Goal: Information Seeking & Learning: Find specific fact

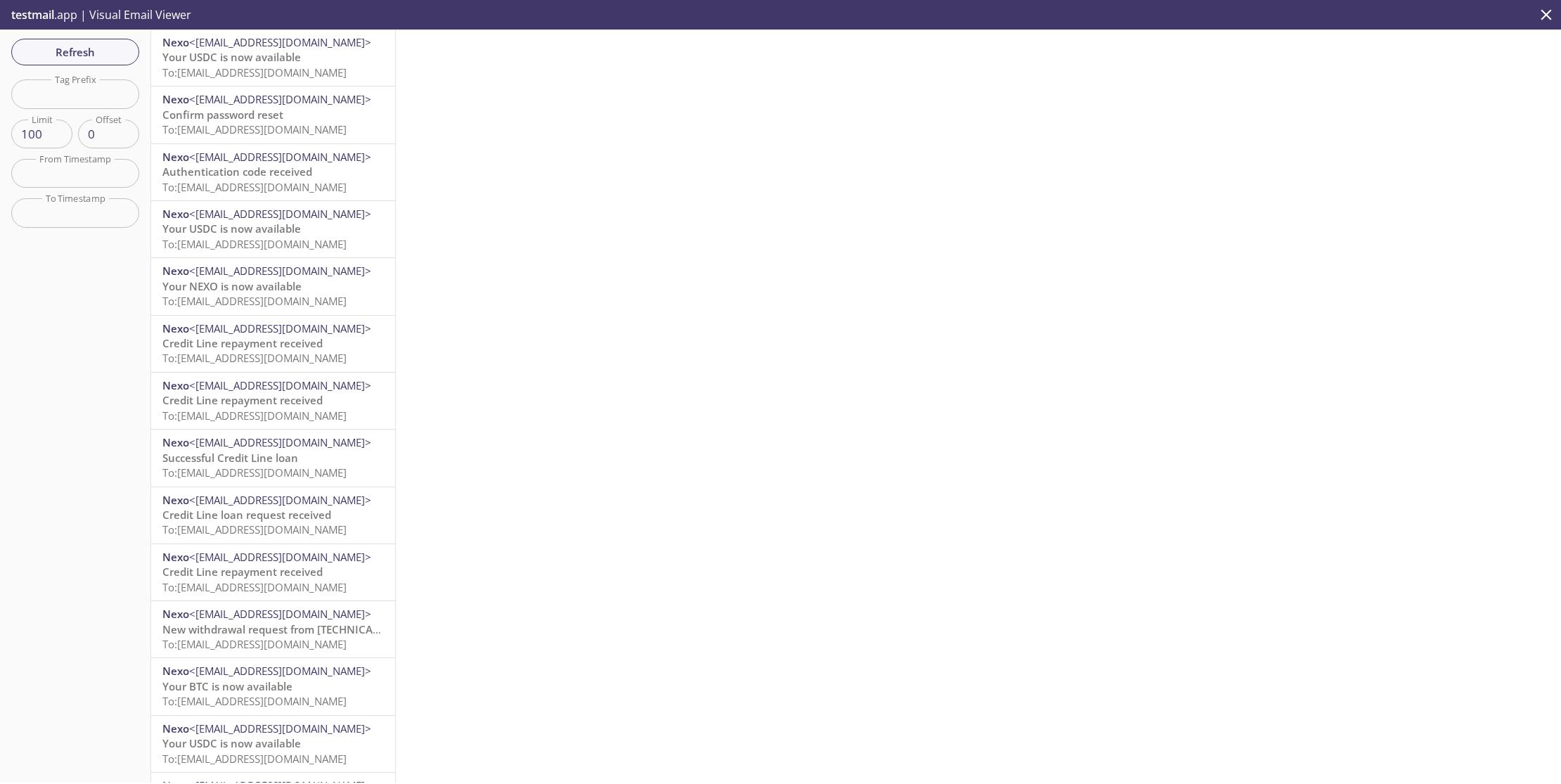
click at [225, 163] on span "<[EMAIL_ADDRESS][DOMAIN_NAME]>" at bounding box center [280, 156] width 182 height 14
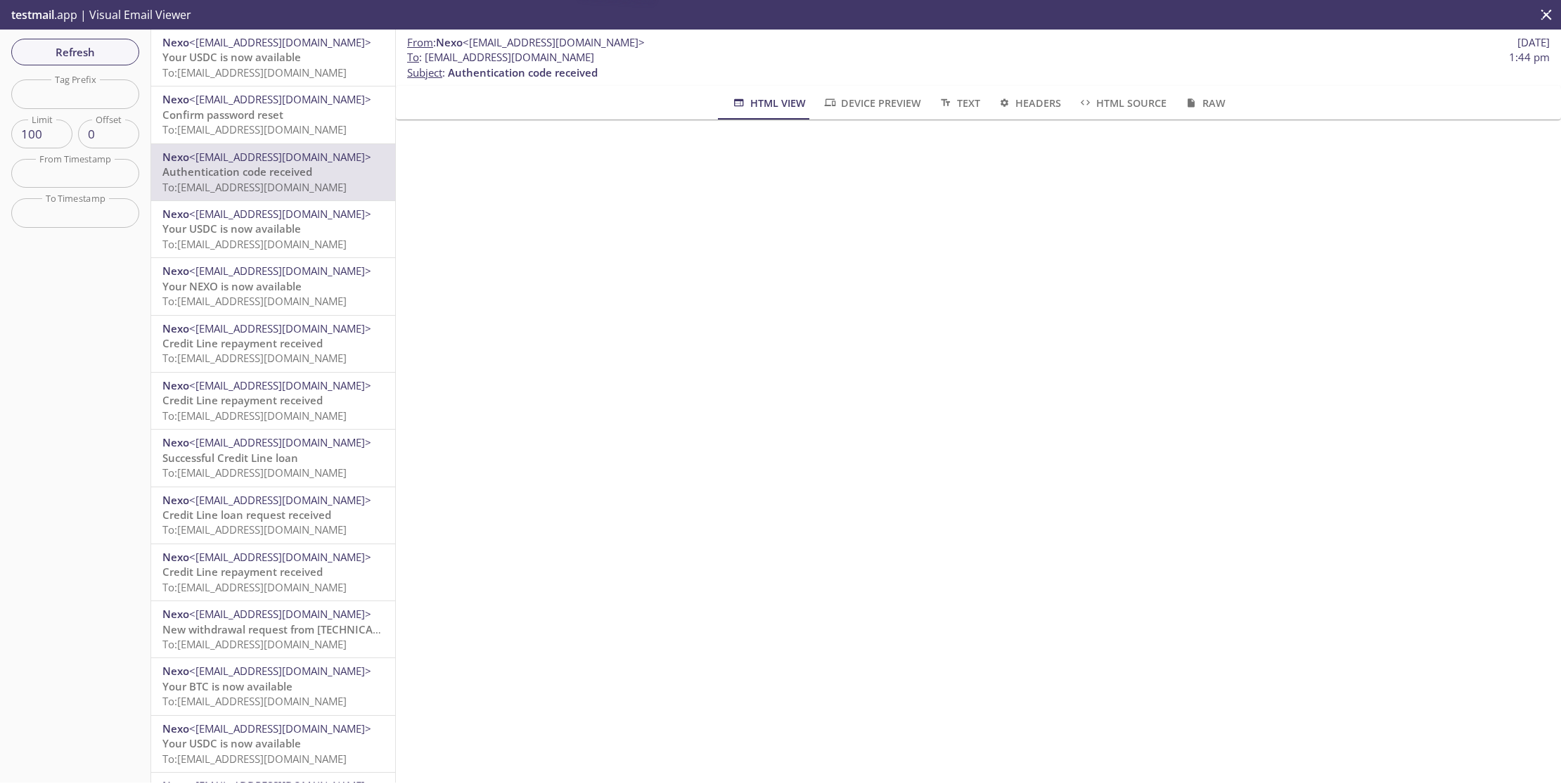
click at [242, 283] on span "Your NEXO is now available" at bounding box center [232, 286] width 139 height 14
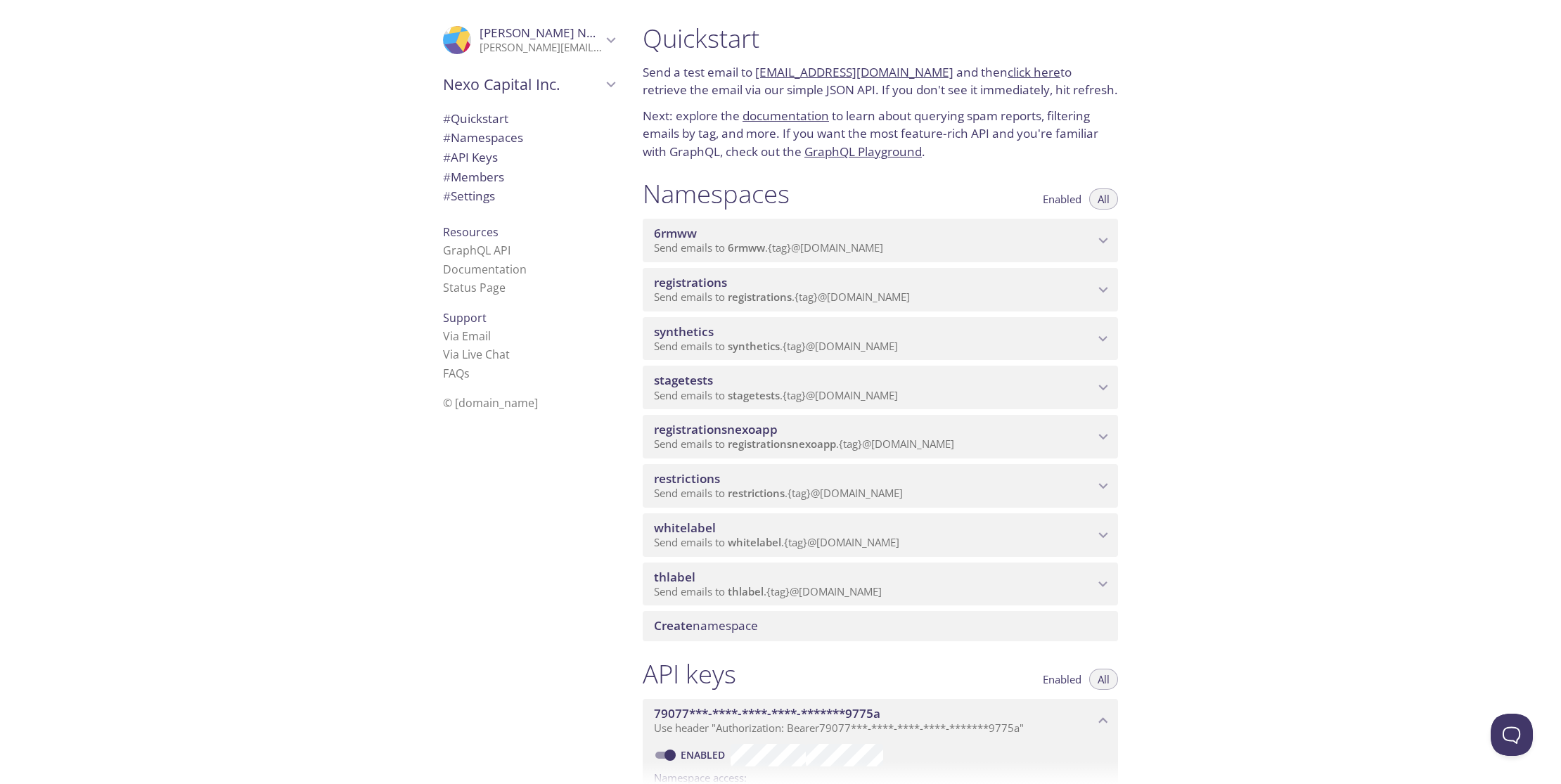
click at [706, 328] on span "synthetics" at bounding box center [683, 331] width 59 height 16
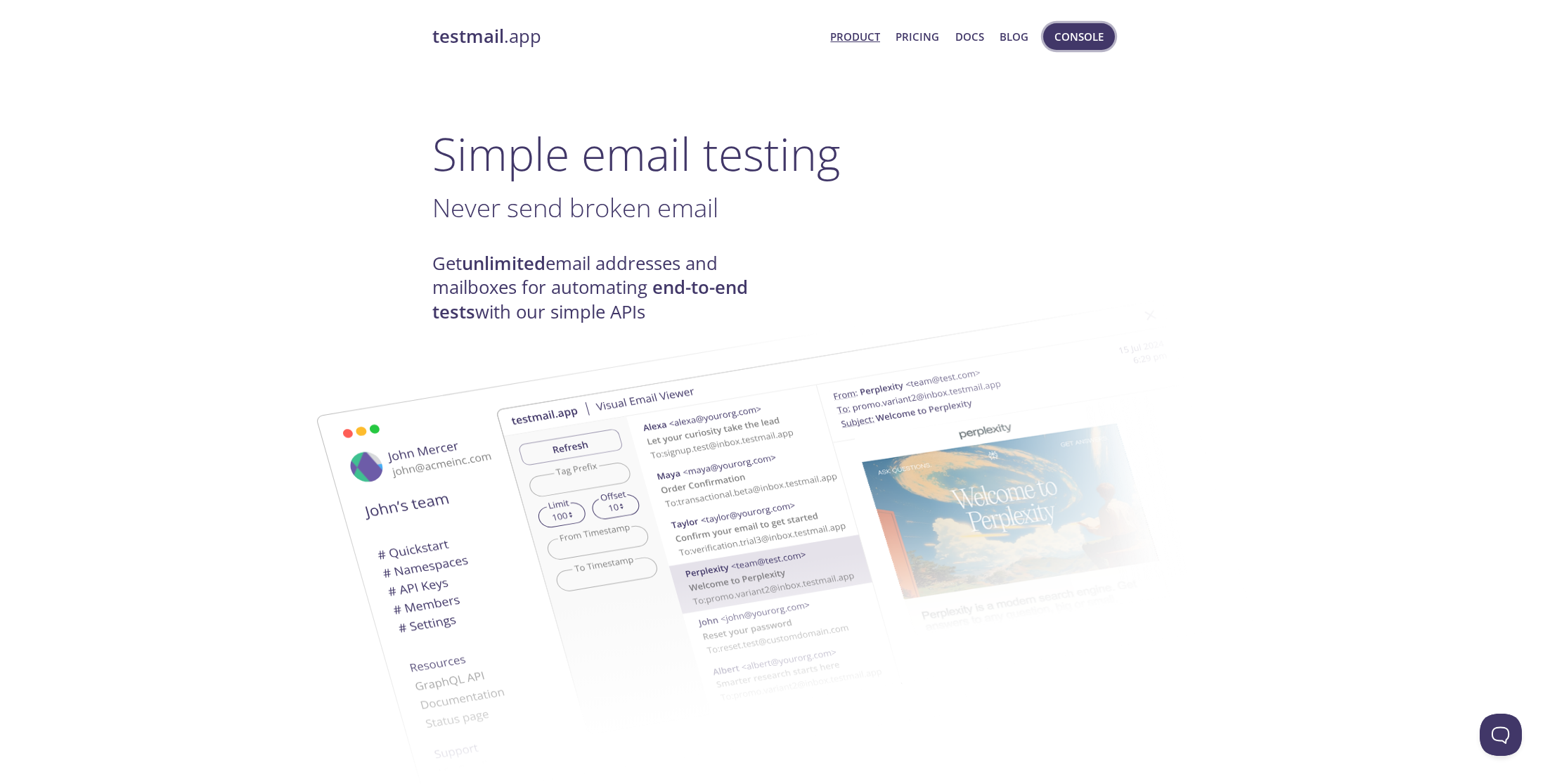
click at [1086, 40] on span "Console" at bounding box center [1078, 36] width 49 height 18
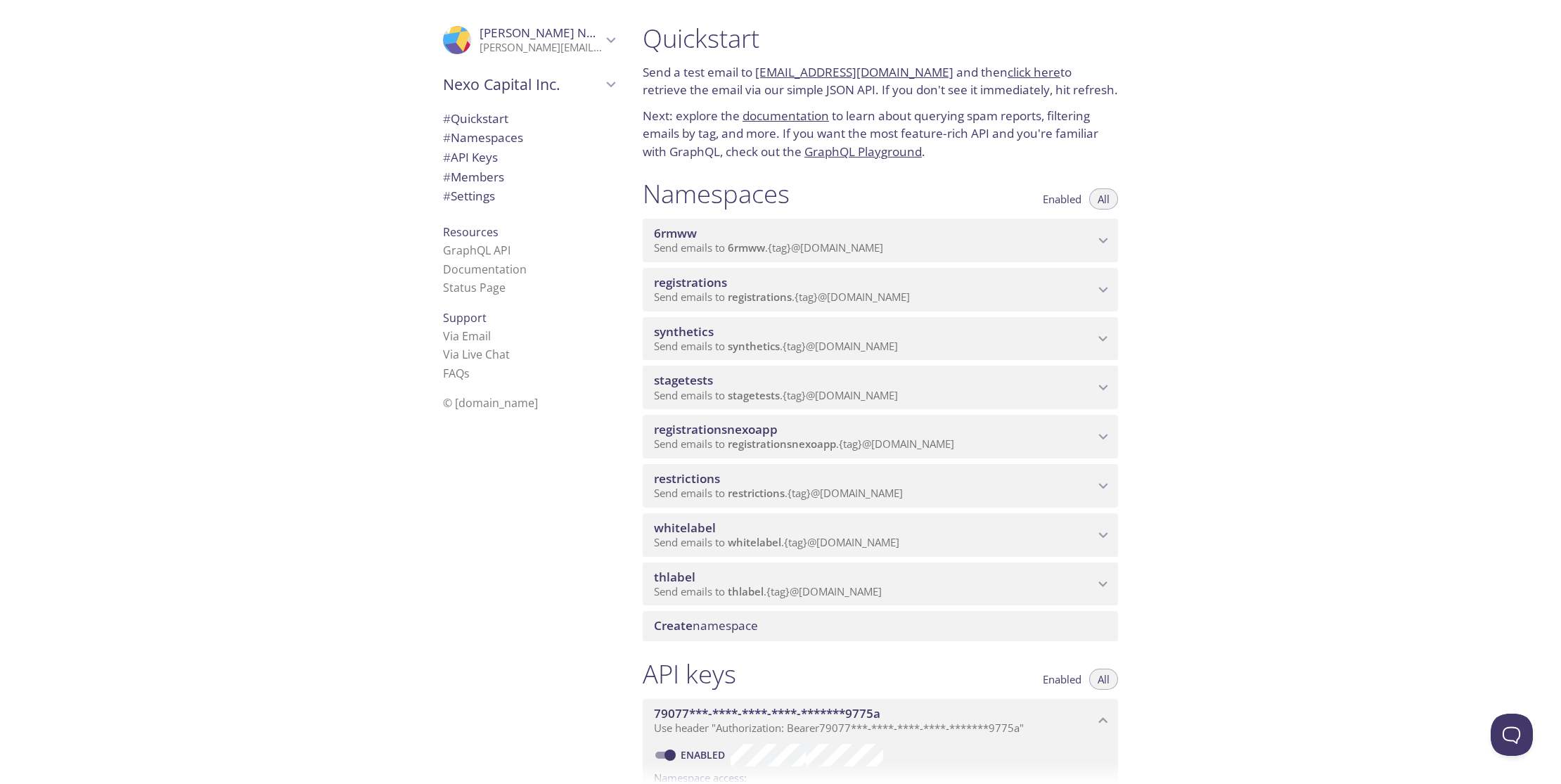
click at [1213, 263] on div "Quickstart Send a test email to [EMAIL_ADDRESS][DOMAIN_NAME] and then click her…" at bounding box center [1096, 392] width 929 height 784
click at [1307, 200] on div "Quickstart Send a test email to [EMAIL_ADDRESS][DOMAIN_NAME] and then click her…" at bounding box center [1096, 392] width 929 height 784
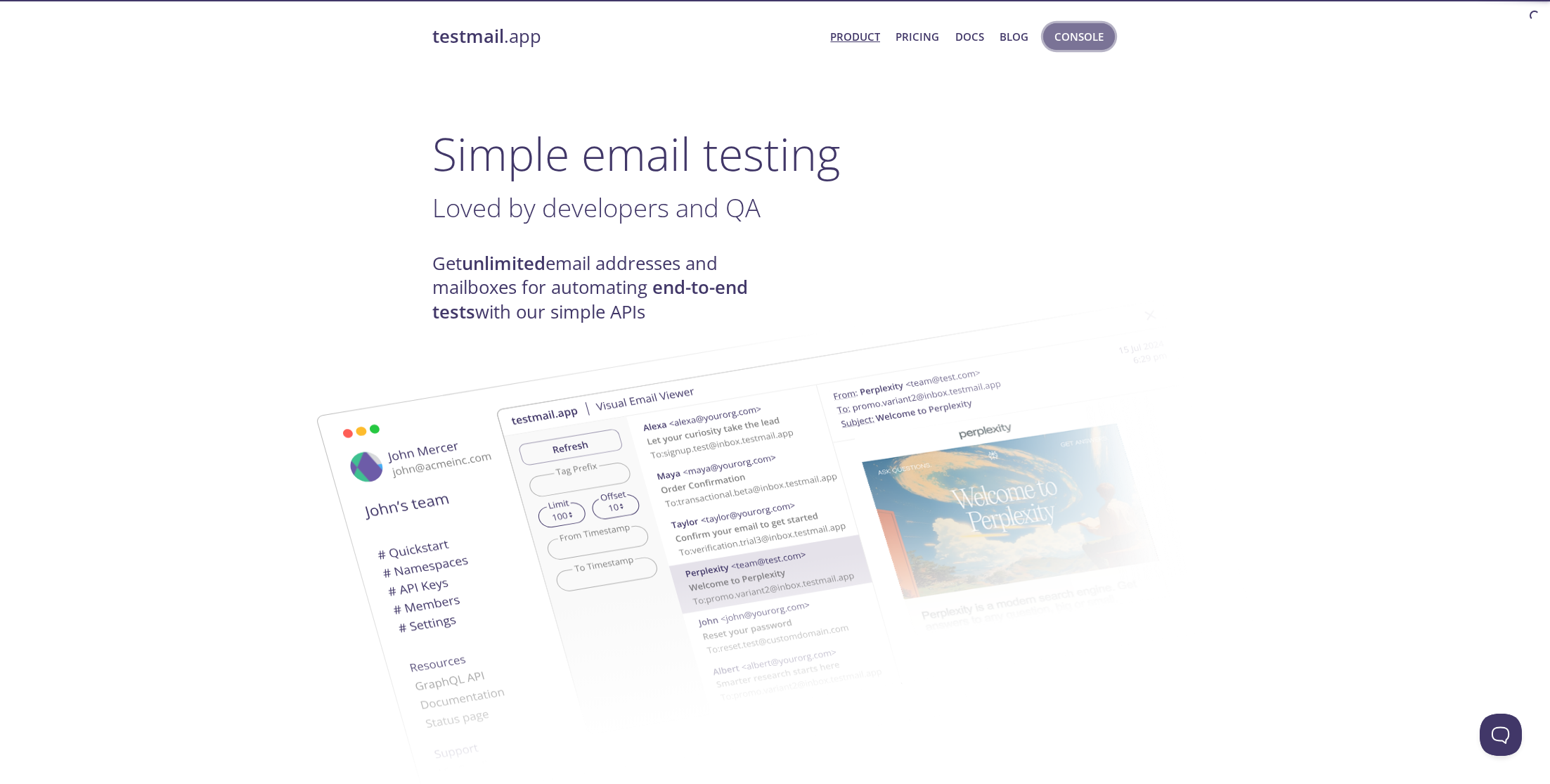
click at [1089, 35] on span "Console" at bounding box center [1078, 36] width 49 height 18
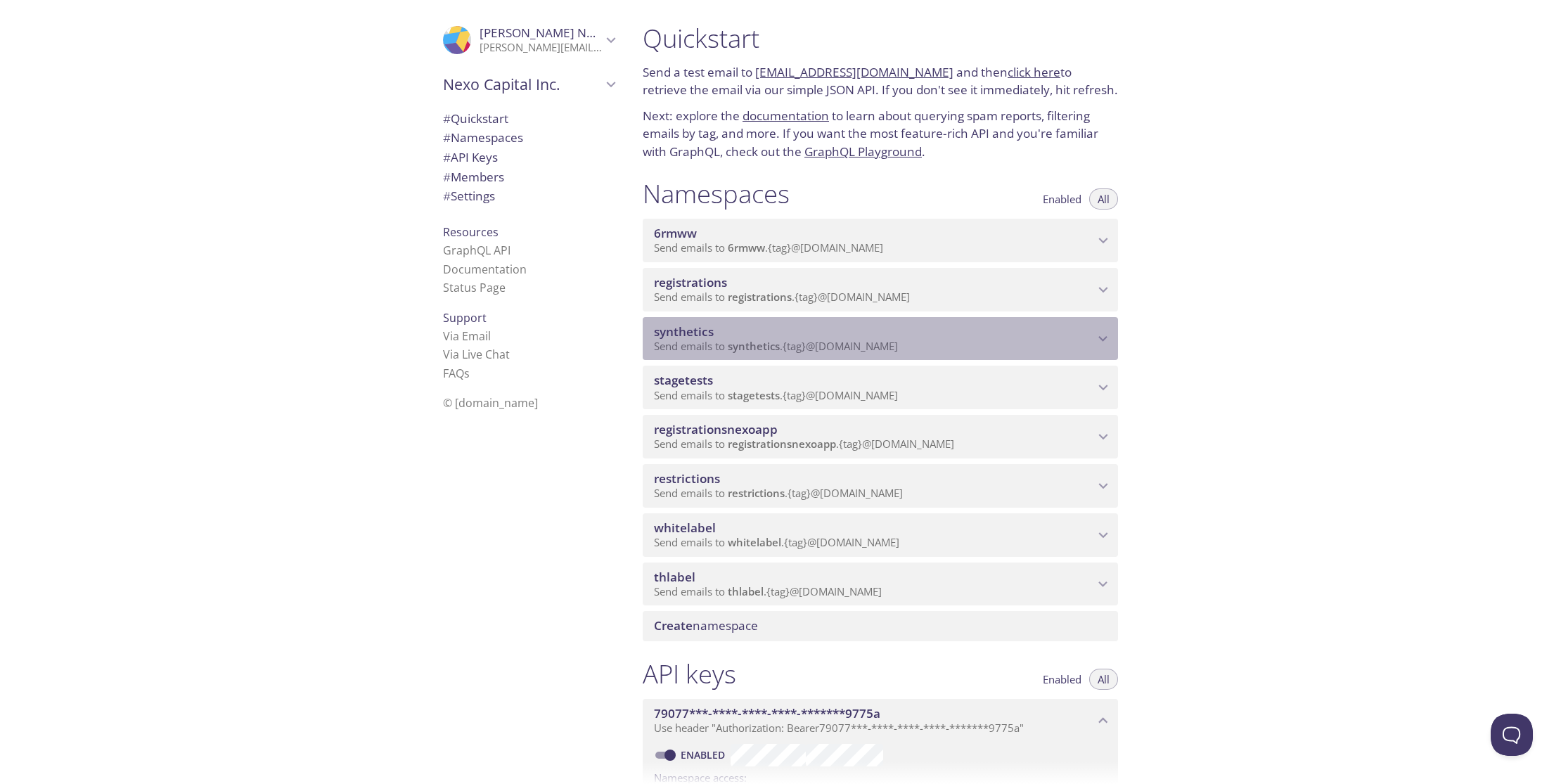
click at [749, 347] on span "synthetics" at bounding box center [754, 346] width 52 height 14
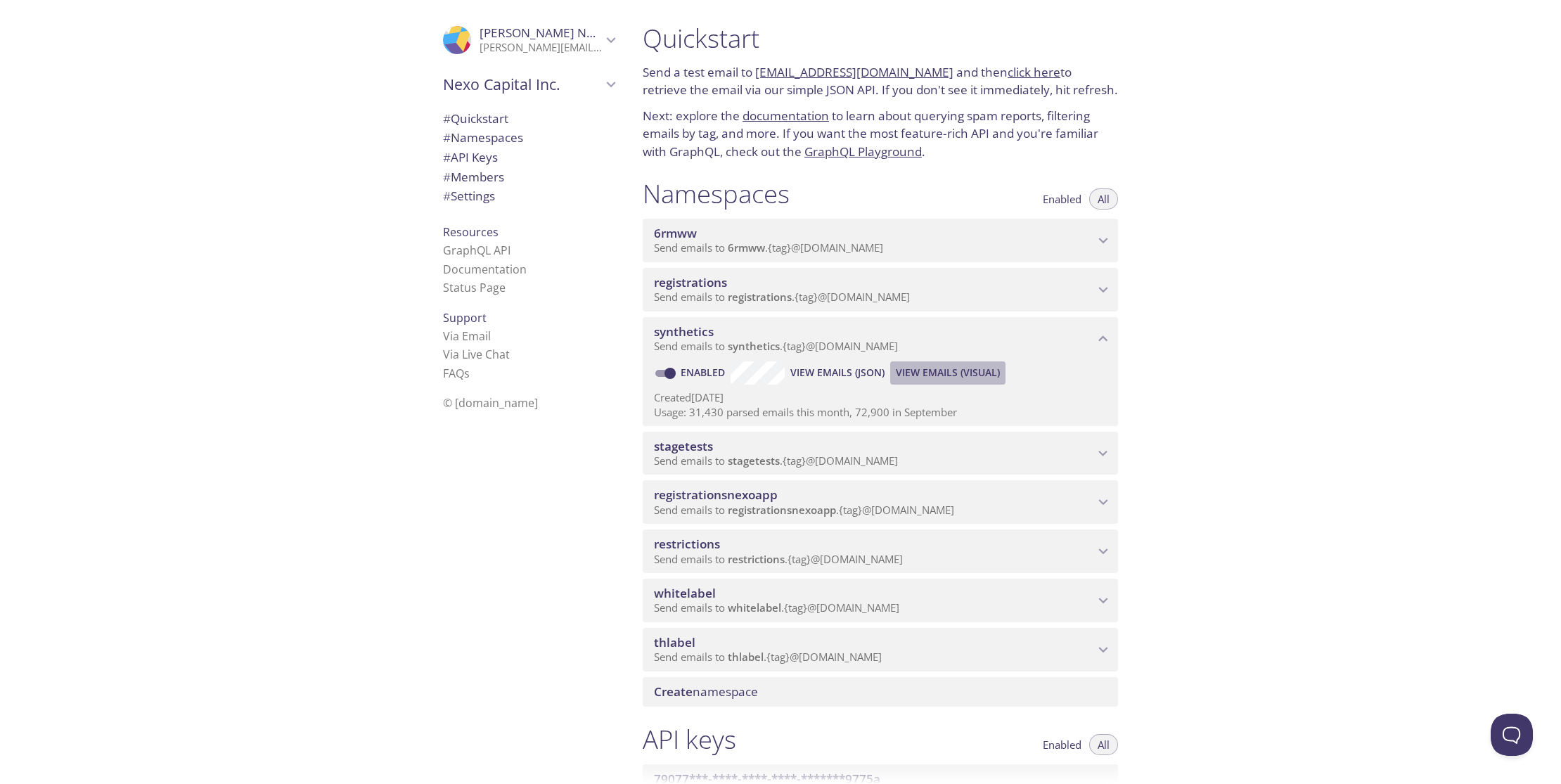
click at [975, 373] on span "View Emails (Visual)" at bounding box center [947, 372] width 104 height 17
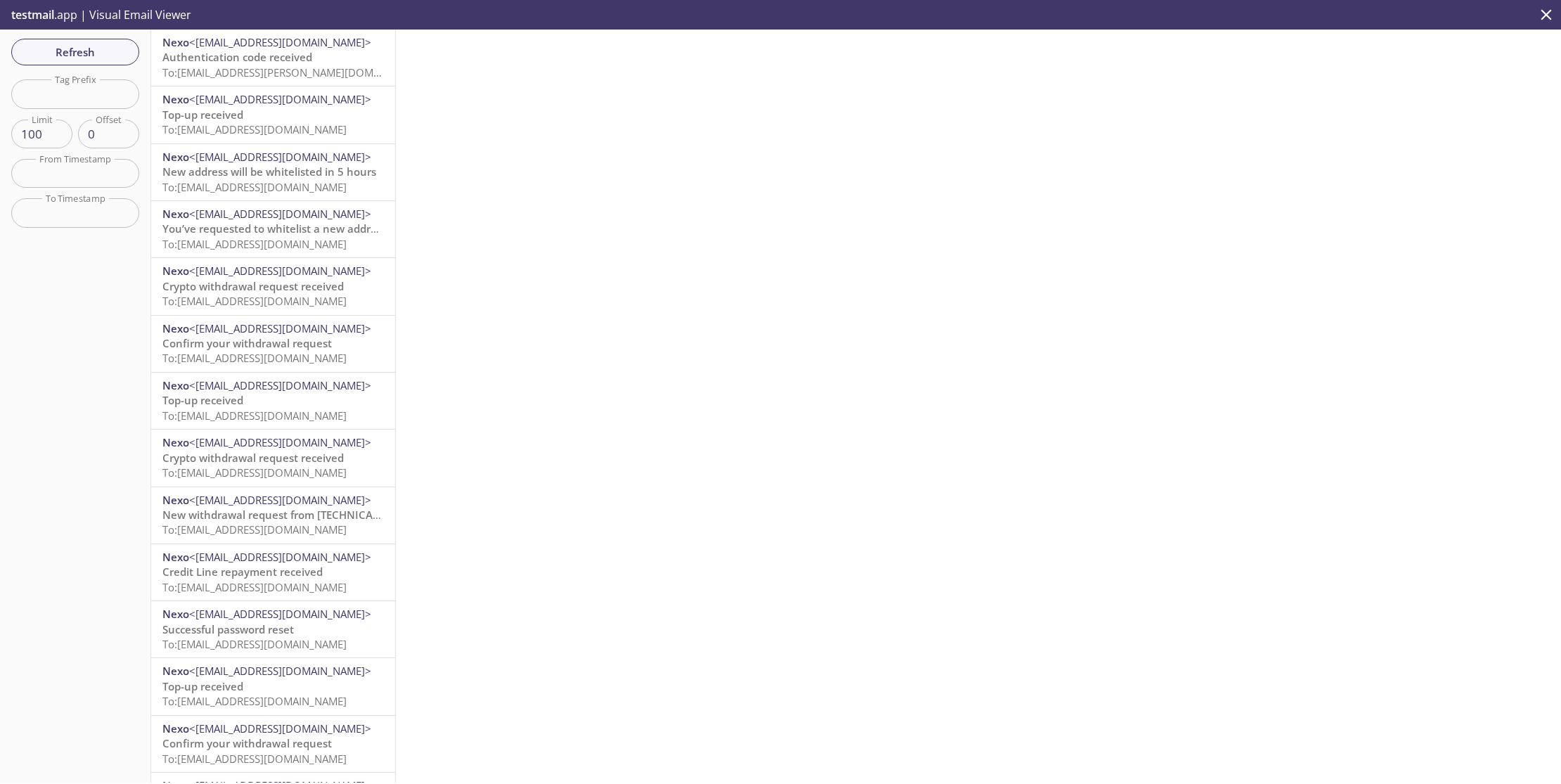
click at [270, 77] on span "To: [EMAIL_ADDRESS][PERSON_NAME][DOMAIN_NAME]" at bounding box center [294, 73] width 265 height 14
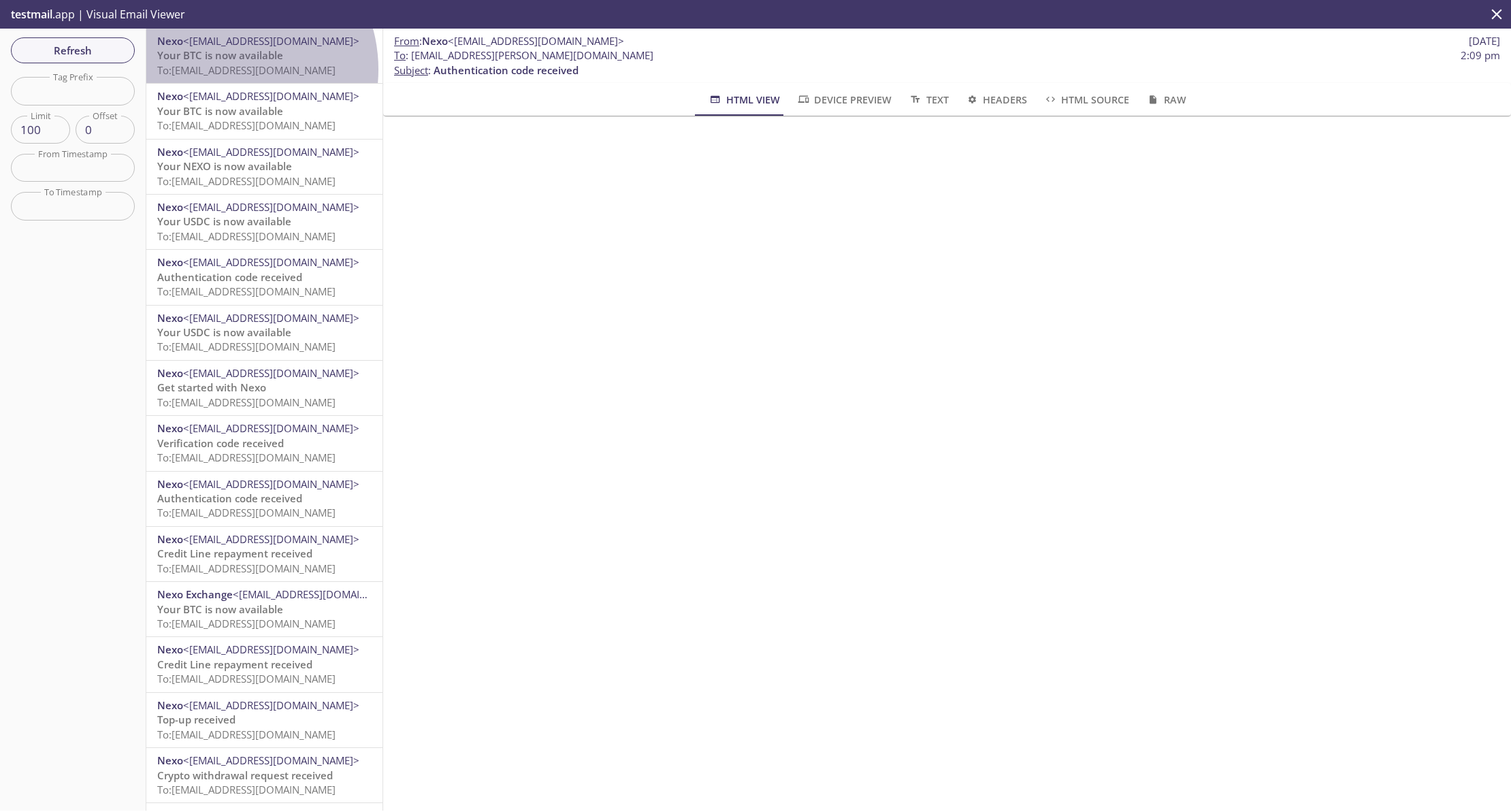
click at [223, 70] on span "To: [EMAIL_ADDRESS][DOMAIN_NAME]" at bounding box center [246, 70] width 178 height 14
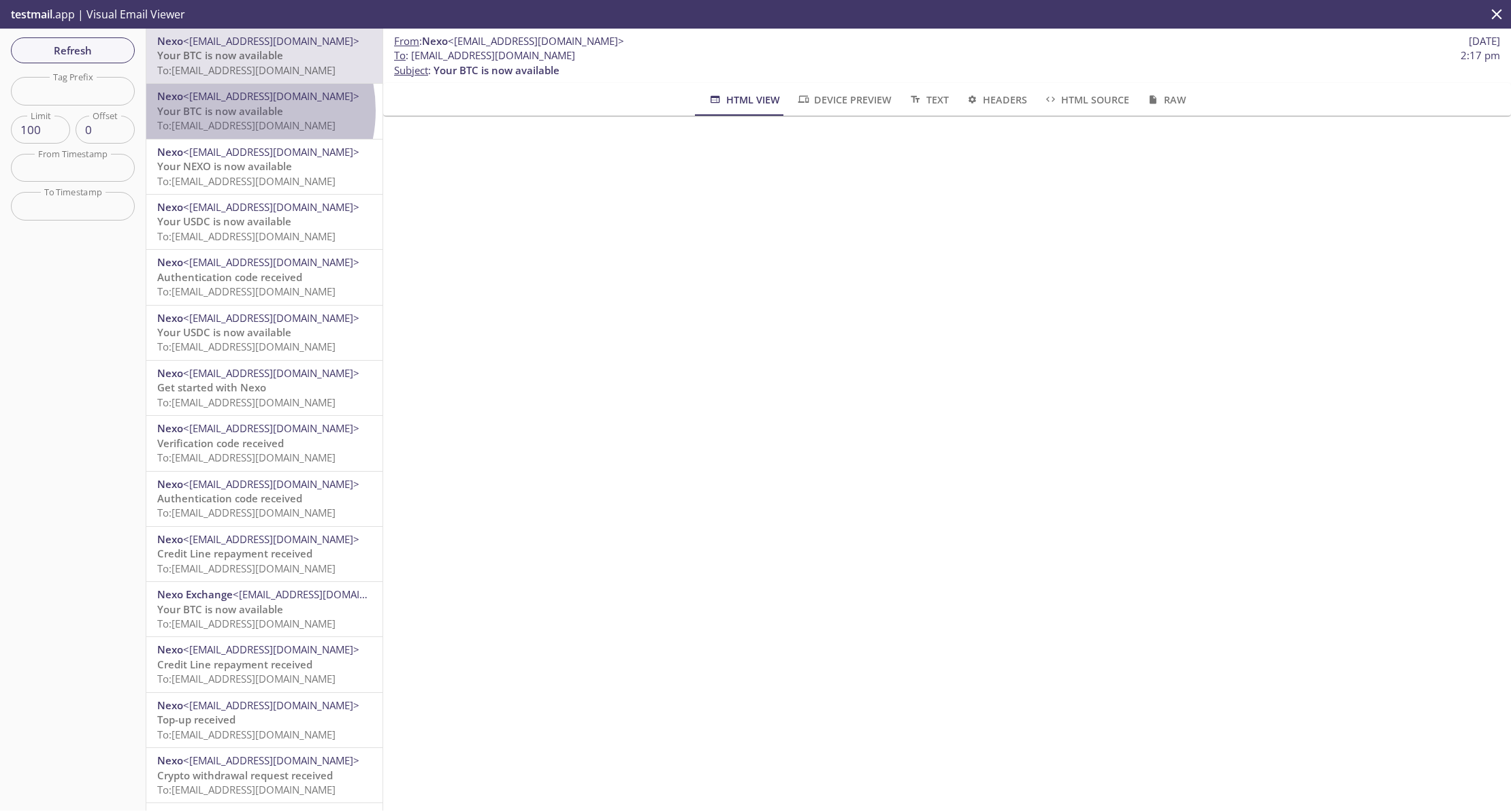
click at [229, 111] on span "Your BTC is now available" at bounding box center [220, 111] width 126 height 14
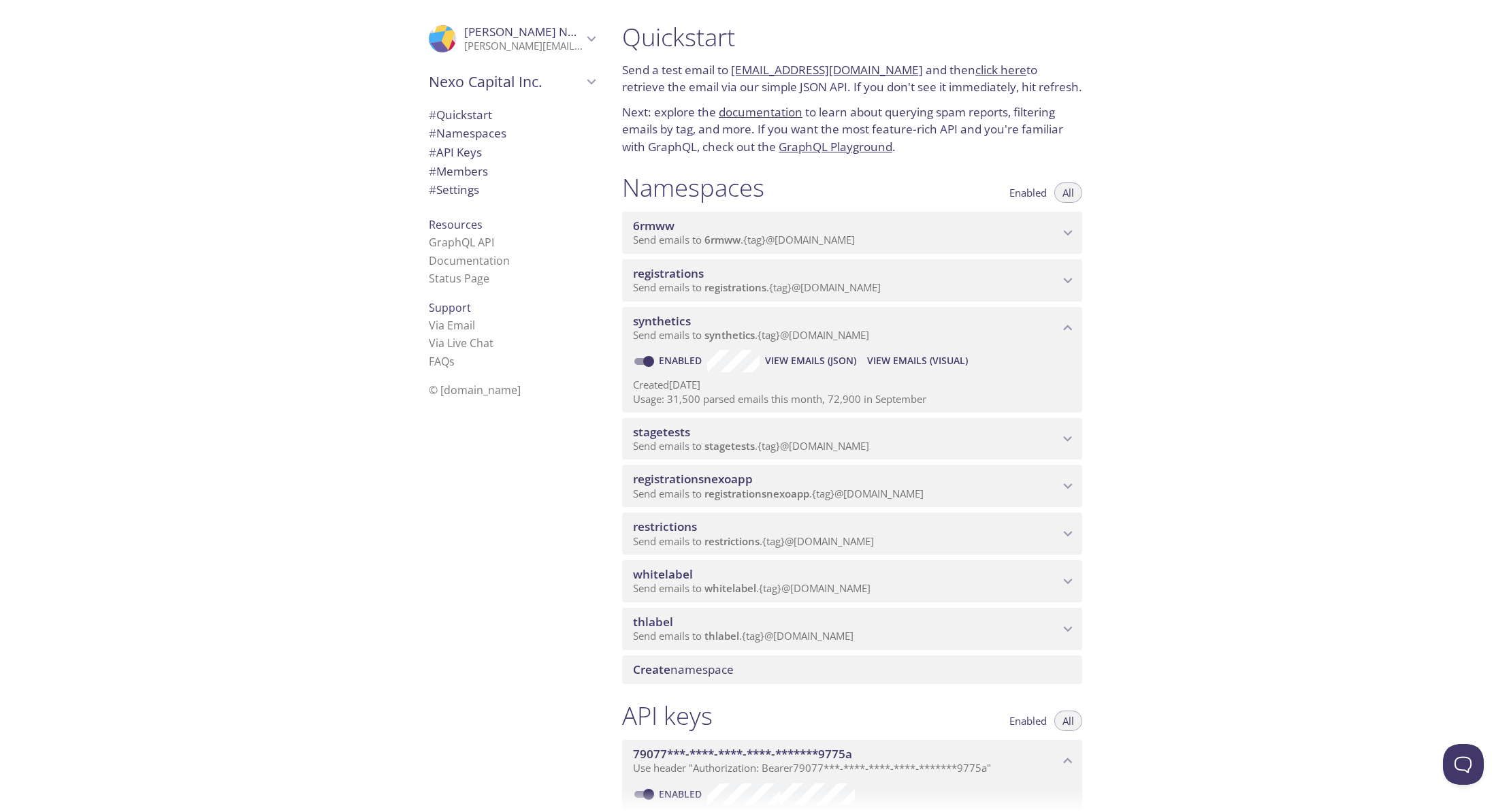
click at [920, 355] on span "View Emails (Visual)" at bounding box center [917, 361] width 101 height 17
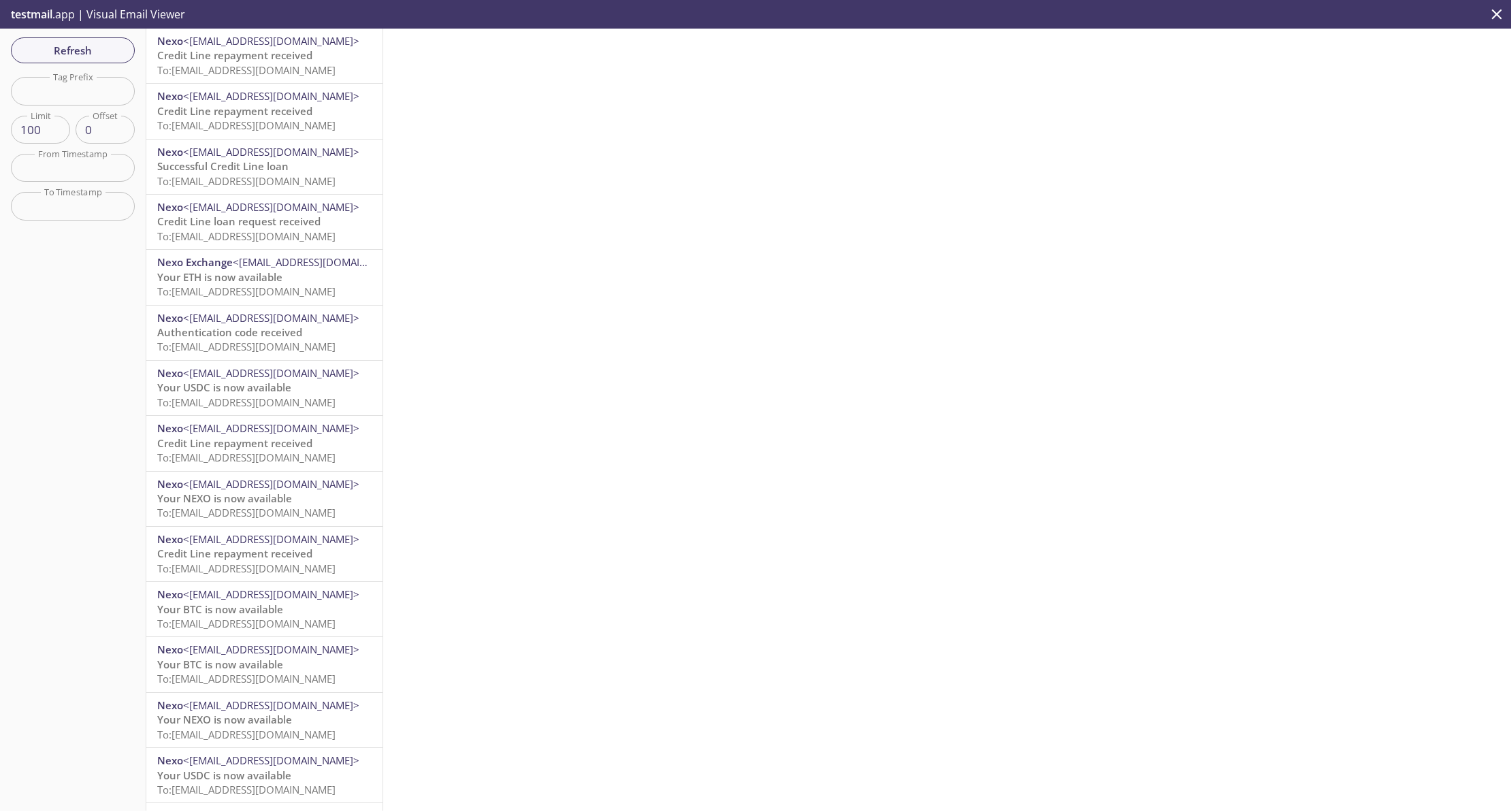
drag, startPoint x: 616, startPoint y: 284, endPoint x: 592, endPoint y: 286, distance: 24.1
click at [616, 284] on div at bounding box center [947, 420] width 1128 height 782
click at [97, 83] on input "text" at bounding box center [72, 90] width 124 height 28
click at [659, 382] on div at bounding box center [947, 420] width 1128 height 782
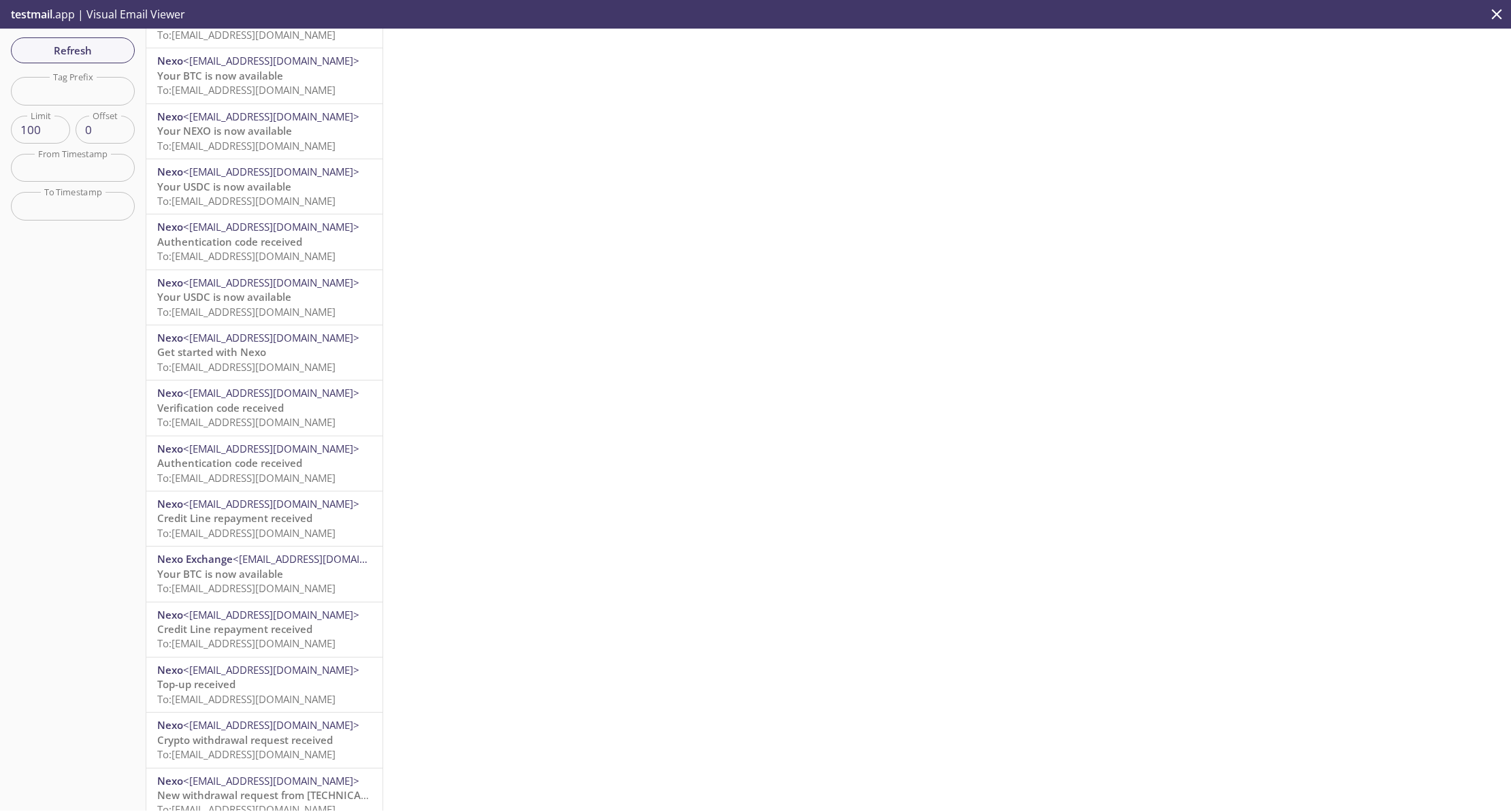
scroll to position [760, 0]
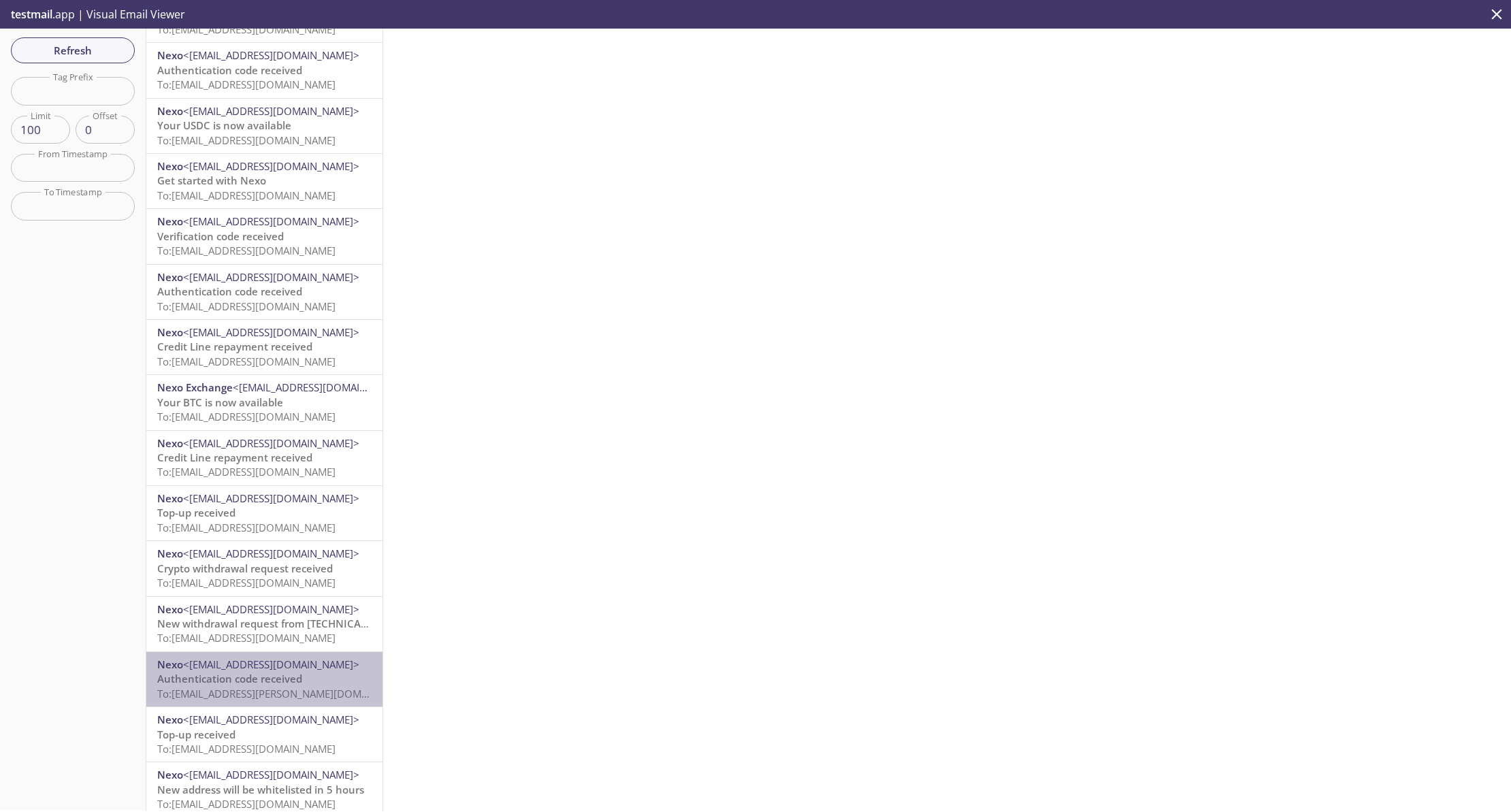
click at [268, 659] on span "<[EMAIL_ADDRESS][DOMAIN_NAME]>" at bounding box center [271, 664] width 177 height 14
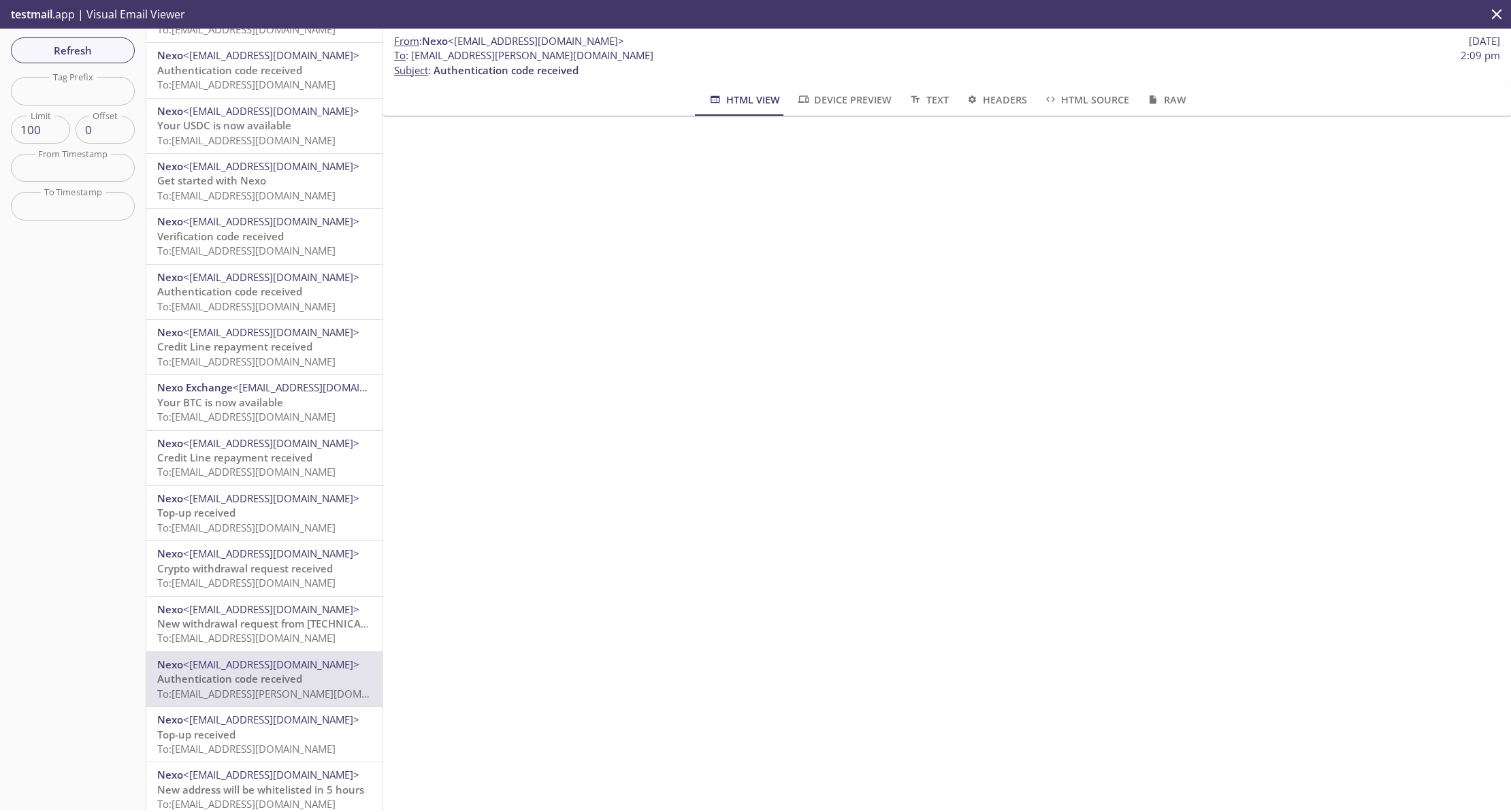
drag, startPoint x: 637, startPoint y: 50, endPoint x: 412, endPoint y: 55, distance: 225.1
click at [412, 55] on span "To : [EMAIL_ADDRESS][PERSON_NAME][DOMAIN_NAME] 2:09 pm" at bounding box center [947, 55] width 1106 height 14
copy span "[EMAIL_ADDRESS][PERSON_NAME][DOMAIN_NAME]"
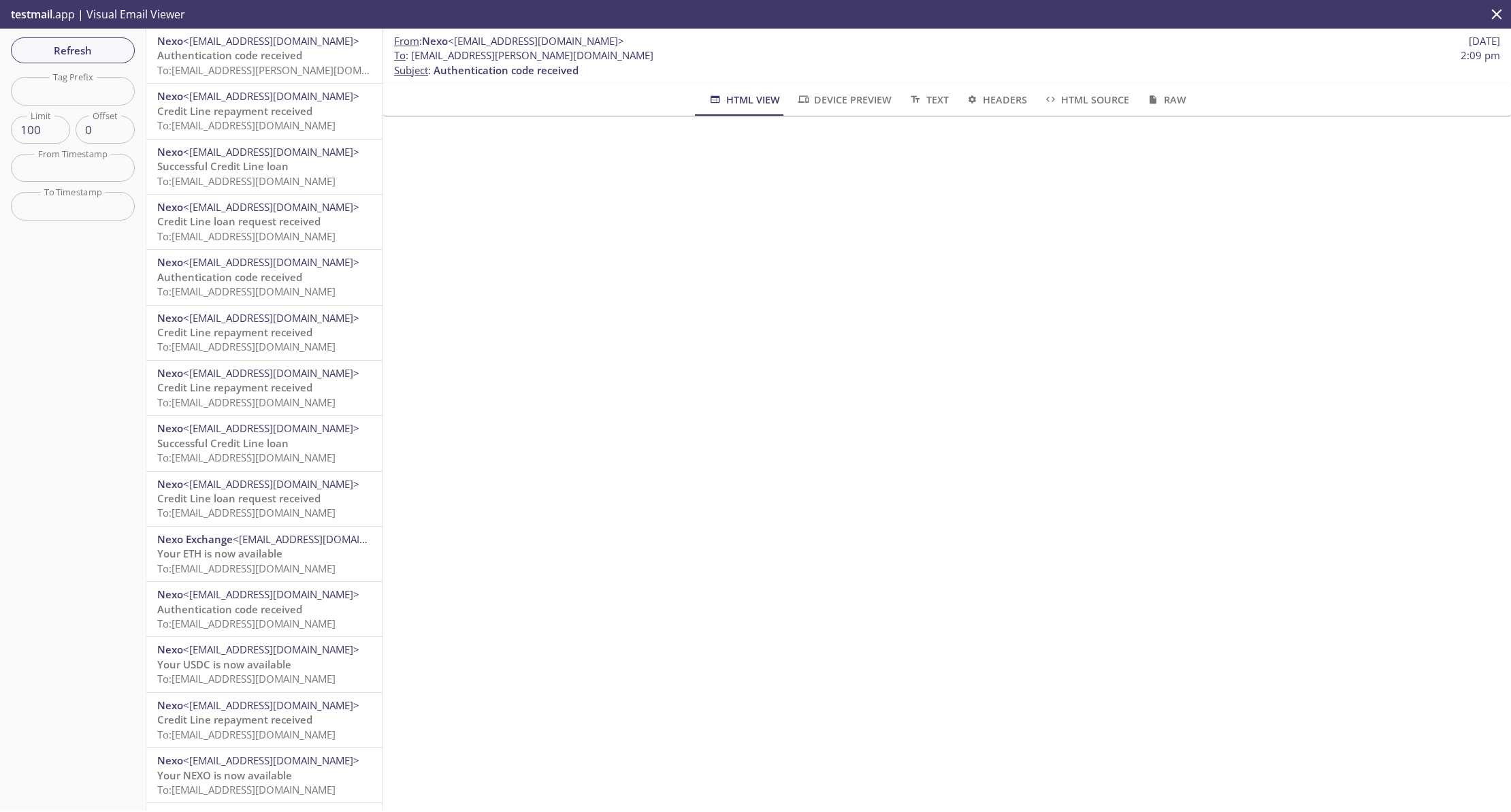
click at [251, 70] on span "To: [EMAIL_ADDRESS][PERSON_NAME][DOMAIN_NAME]" at bounding box center [285, 70] width 257 height 14
